Goal: Transaction & Acquisition: Download file/media

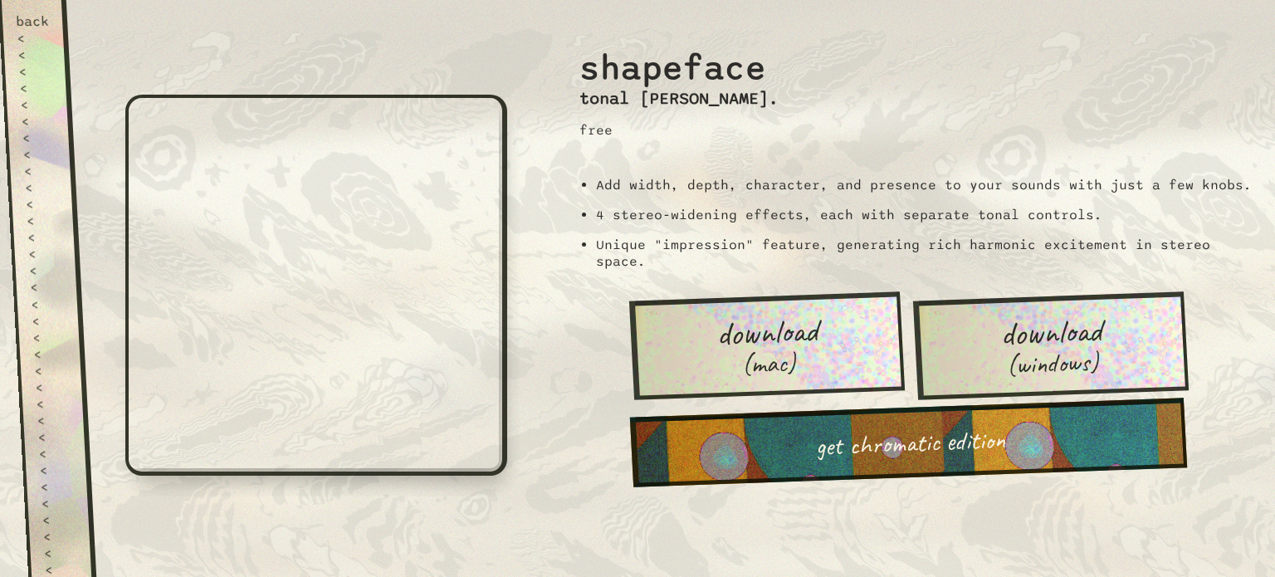
click at [1081, 336] on span "download" at bounding box center [1050, 331] width 103 height 38
click at [916, 207] on li "4 stereo-widening effects, each with separate tonal controls." at bounding box center [925, 215] width 659 height 17
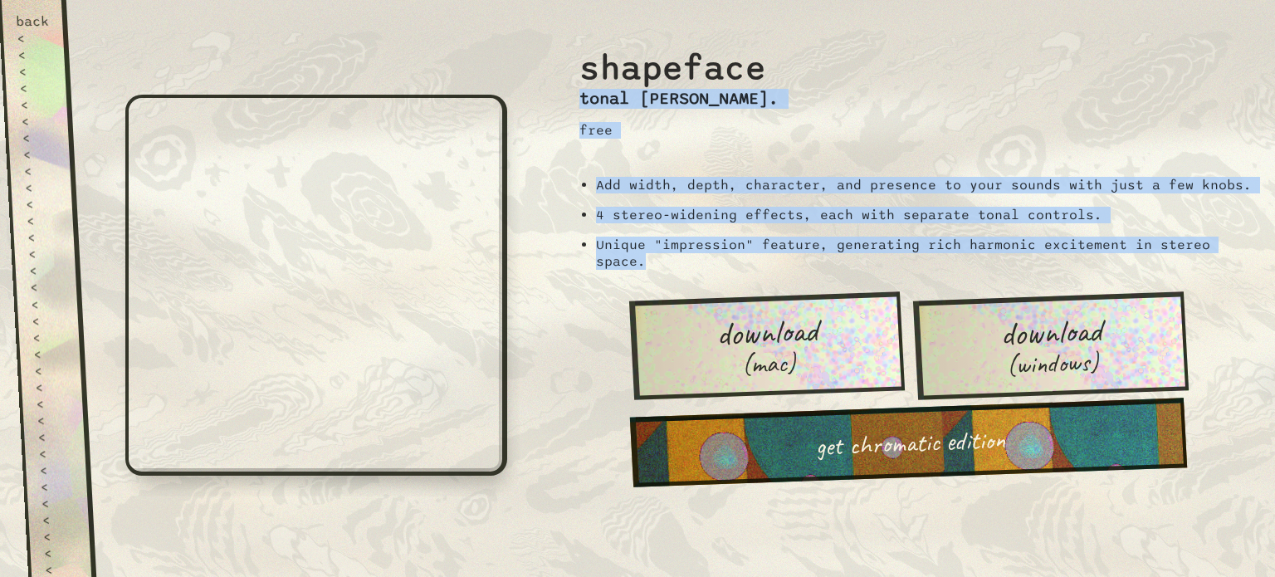
drag, startPoint x: 646, startPoint y: 262, endPoint x: 575, endPoint y: 96, distance: 180.4
click at [575, 96] on div "shapeface tonal [PERSON_NAME]. free Add width, depth, character, and presence t…" at bounding box center [909, 238] width 692 height 477
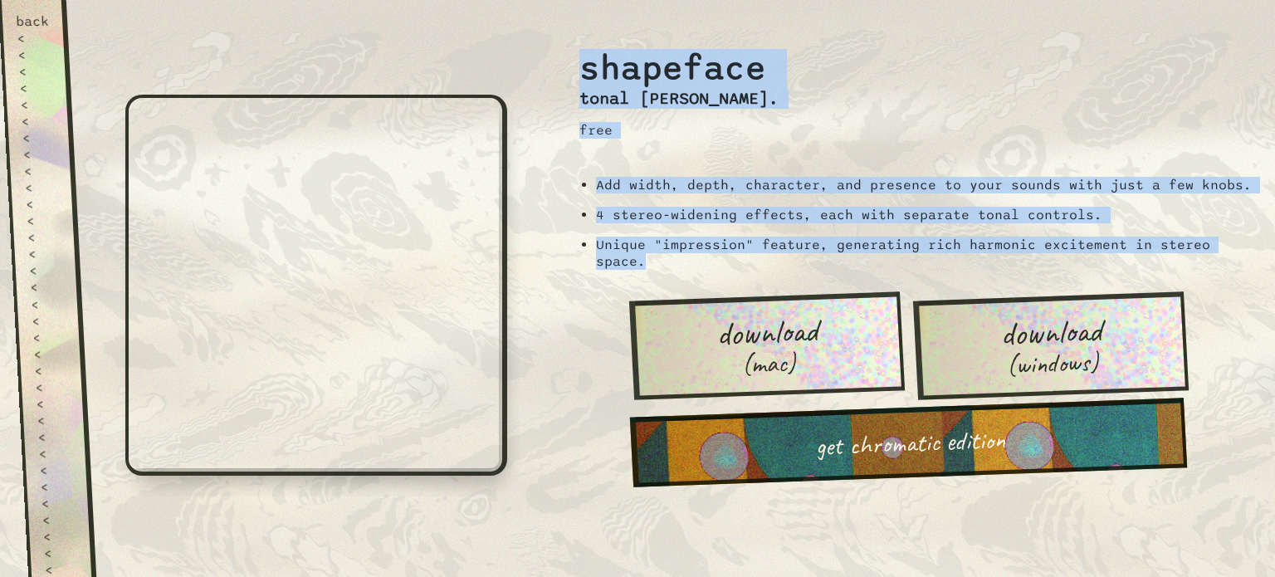
drag, startPoint x: 580, startPoint y: 68, endPoint x: 694, endPoint y: 266, distance: 228.6
click at [694, 266] on div "shapeface tonal [PERSON_NAME]. free Add width, depth, character, and presence t…" at bounding box center [909, 238] width 692 height 477
click at [1123, 263] on li "Unique "impression" feature, generating rich harmonic excitement in stereo spac…" at bounding box center [925, 253] width 659 height 33
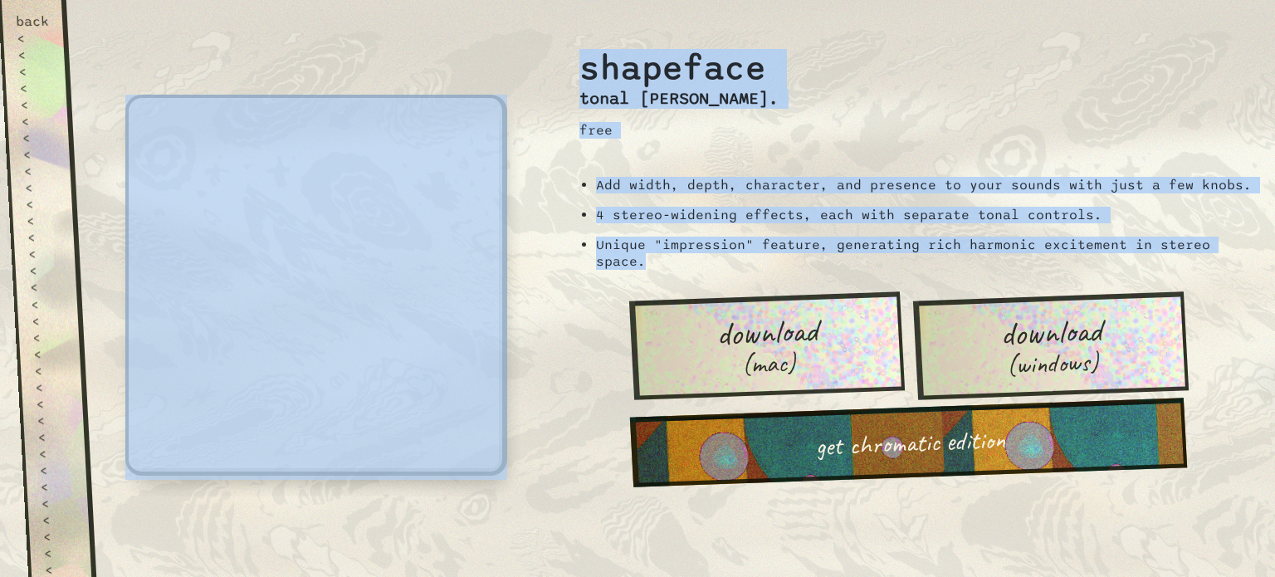
drag, startPoint x: 697, startPoint y: 266, endPoint x: 536, endPoint y: 37, distance: 280.0
click at [536, 37] on div "back < < < < < < < < < < < < < < < < < < < < < < < < < < < < < < < < < < < < < …" at bounding box center [637, 288] width 1275 height 577
click at [559, 57] on div "shapeface tonal [PERSON_NAME]. free Add width, depth, character, and presence t…" at bounding box center [909, 288] width 732 height 577
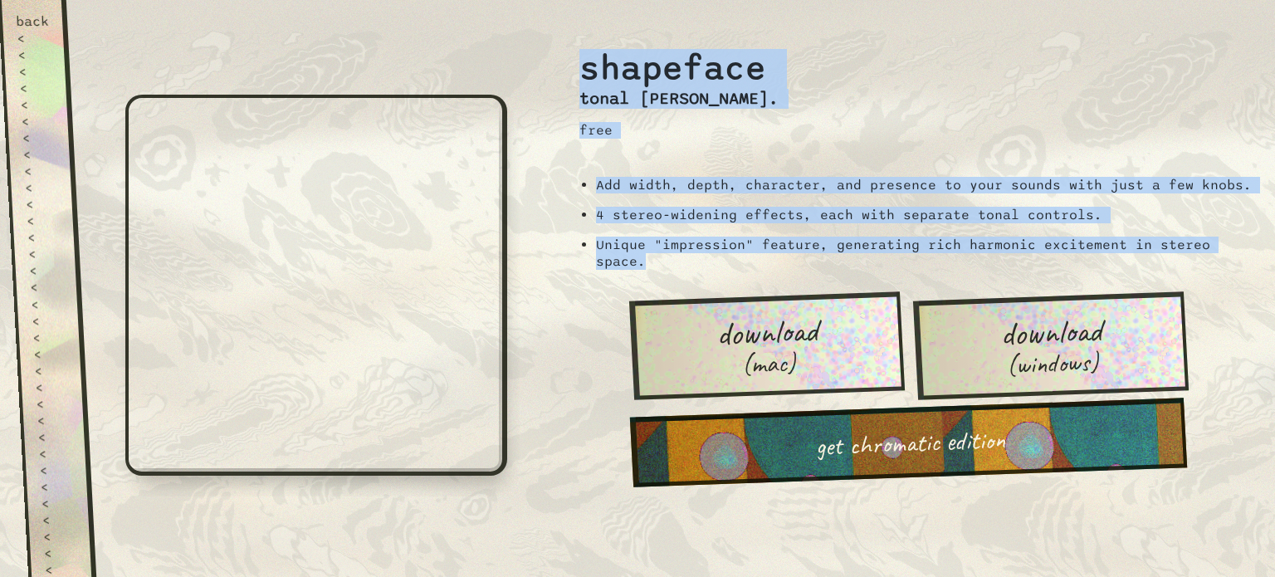
drag, startPoint x: 581, startPoint y: 67, endPoint x: 654, endPoint y: 260, distance: 205.9
click at [654, 260] on div "shapeface tonal [PERSON_NAME]. free Add width, depth, character, and presence t…" at bounding box center [909, 238] width 692 height 477
click at [654, 260] on li "Unique "impression" feature, generating rich harmonic excitement in stereo spac…" at bounding box center [925, 253] width 659 height 33
drag, startPoint x: 648, startPoint y: 256, endPoint x: 578, endPoint y: 72, distance: 197.3
click at [578, 72] on div "shapeface tonal [PERSON_NAME]. free Add width, depth, character, and presence t…" at bounding box center [909, 238] width 692 height 477
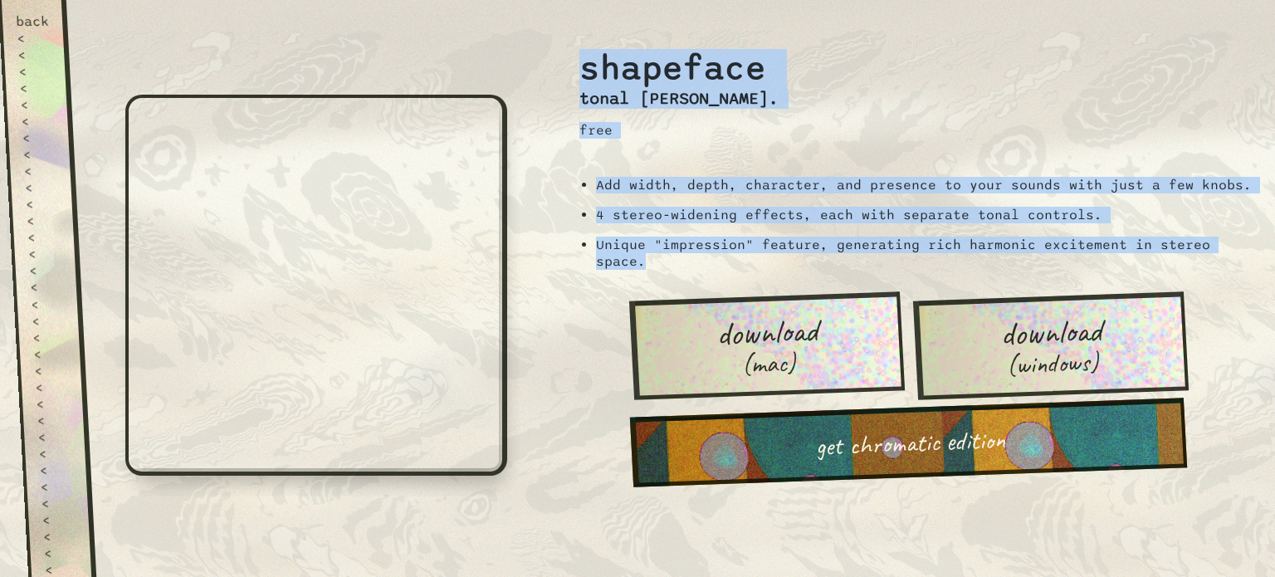
click at [1053, 320] on span "download" at bounding box center [1050, 331] width 103 height 38
